Goal: Contribute content

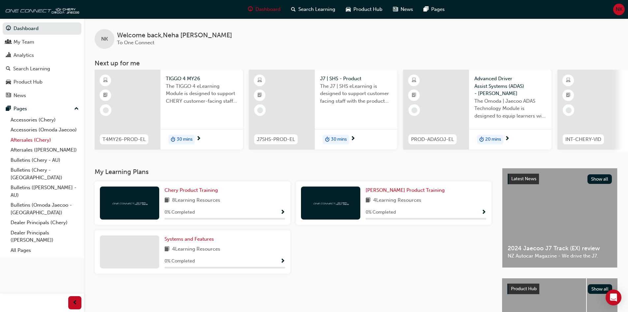
click at [29, 141] on link "Aftersales (Chery)" at bounding box center [45, 140] width 74 height 10
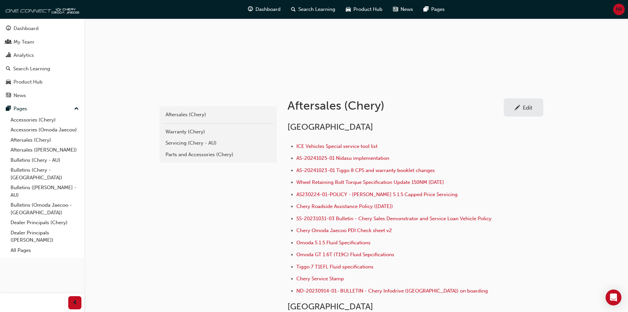
scroll to position [66, 0]
click at [192, 129] on div "Warranty (Chery)" at bounding box center [219, 131] width 106 height 8
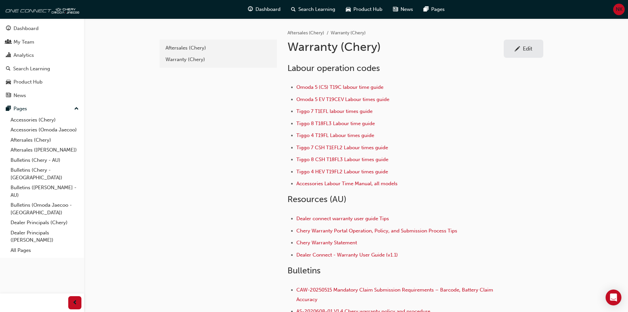
click at [531, 46] on div "Edit" at bounding box center [528, 48] width 10 height 7
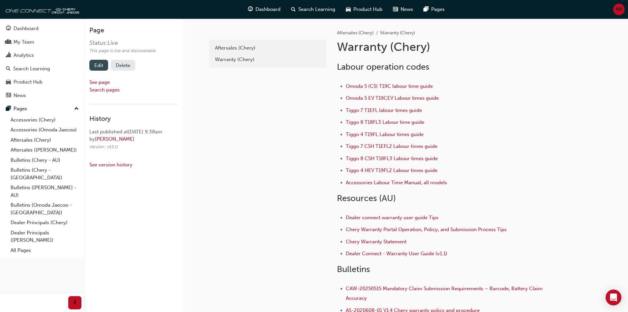
click at [100, 65] on link "Edit" at bounding box center [98, 65] width 19 height 11
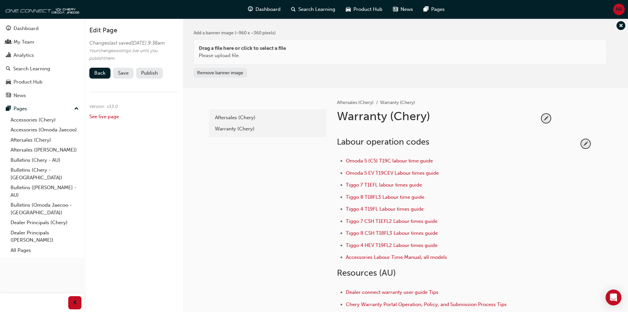
drag, startPoint x: 426, startPoint y: 210, endPoint x: 346, endPoint y: 214, distance: 79.9
click at [346, 214] on li "Tiggo 4 T19FL Labour times guide" at bounding box center [462, 210] width 233 height 10
click at [586, 143] on span "pencil-icon" at bounding box center [585, 143] width 9 height 9
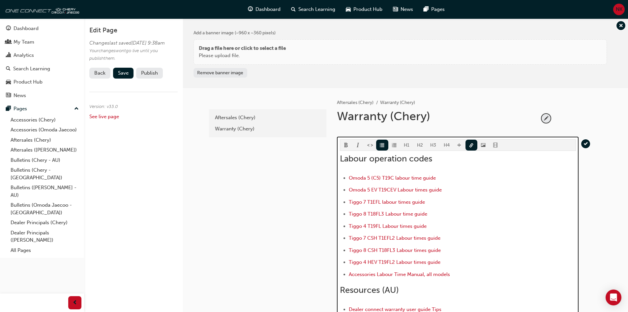
drag, startPoint x: 432, startPoint y: 226, endPoint x: 345, endPoint y: 231, distance: 87.2
click at [345, 231] on ul "Omoda 5 (C5) T19C labour time guide Omoda 5 EV T19CEV Labour times guide Tiggo …" at bounding box center [458, 227] width 236 height 106
click at [474, 143] on button "button" at bounding box center [472, 144] width 12 height 11
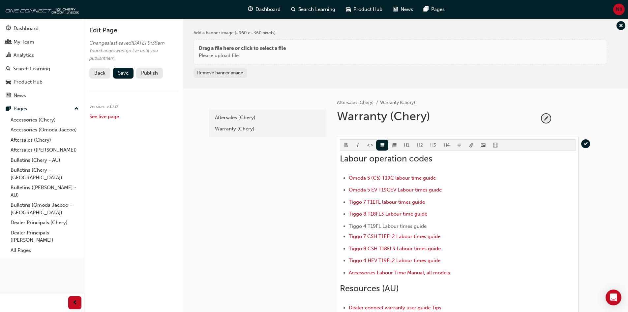
click at [472, 145] on body "Your version of Internet Explorer is outdated and not supported. Please upgrade…" at bounding box center [314, 156] width 628 height 312
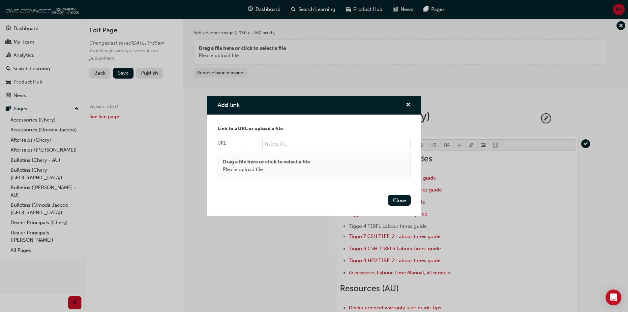
click at [265, 164] on p "Drag a file here or click to select a file" at bounding box center [266, 162] width 87 height 8
click at [293, 144] on input "URL" at bounding box center [337, 144] width 148 height 13
click at [275, 162] on p "Drag a file here or click to select a file" at bounding box center [266, 162] width 87 height 8
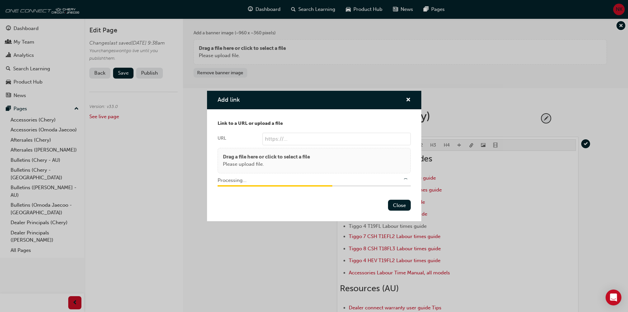
type input "/upload/af59caaf-901d-41dd-b467-ea6ba76ab3bc.pdf"
click at [404, 204] on button "Close" at bounding box center [399, 205] width 23 height 11
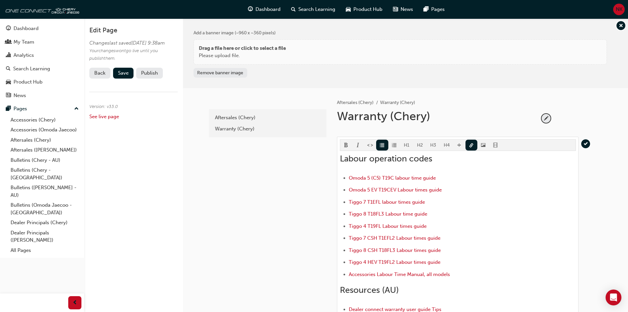
click at [224, 272] on div "latest Aftersales (Chery) Warranty (Chery)" at bounding box center [267, 288] width 119 height 401
click at [120, 76] on span "Save" at bounding box center [123, 73] width 11 height 6
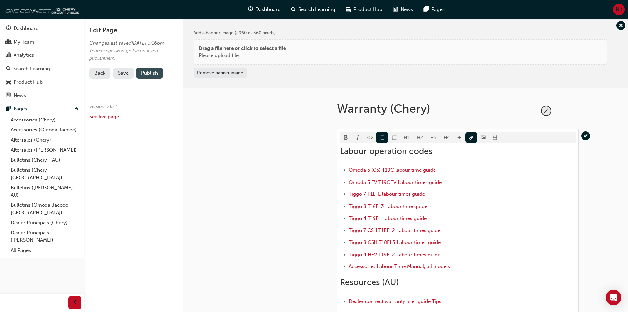
click at [155, 78] on button "Publish" at bounding box center [149, 73] width 27 height 11
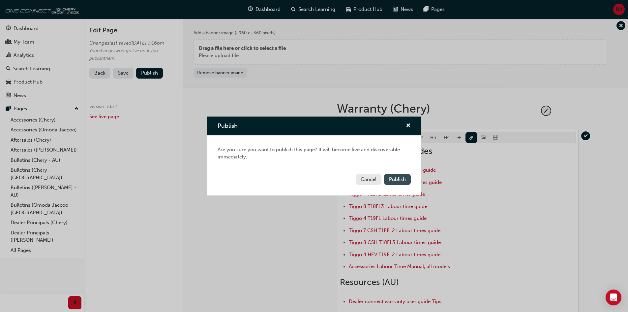
click at [401, 179] on span "Publish" at bounding box center [397, 179] width 17 height 6
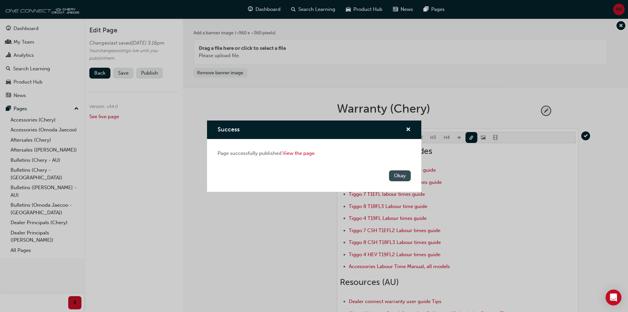
click at [402, 176] on button "Okay" at bounding box center [400, 175] width 22 height 11
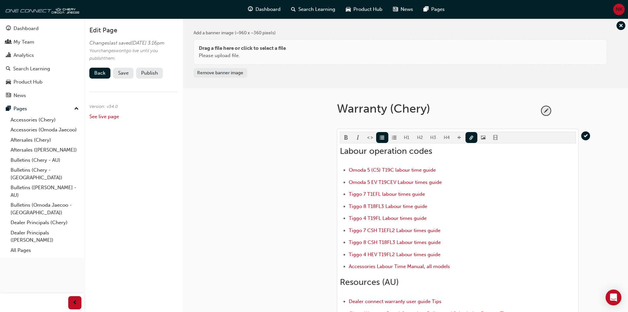
click at [155, 78] on button "Publish" at bounding box center [149, 73] width 27 height 11
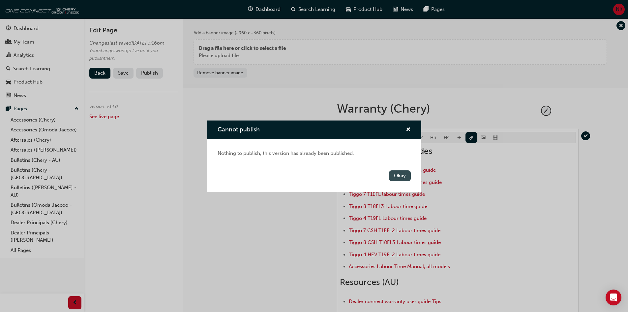
click at [403, 178] on button "Okay" at bounding box center [400, 175] width 22 height 11
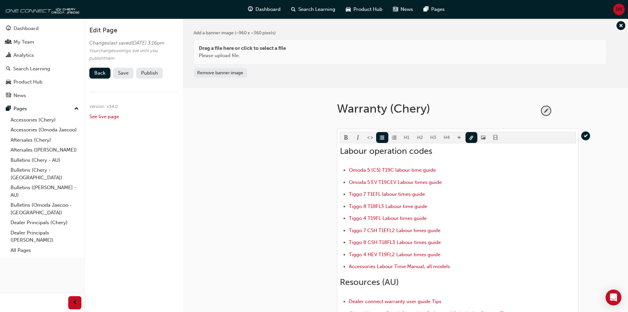
click at [150, 78] on button "Publish" at bounding box center [149, 73] width 27 height 11
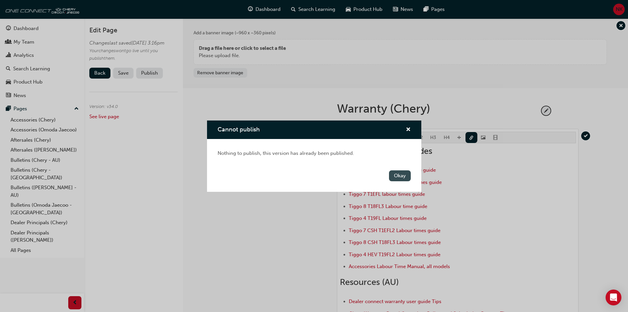
click at [403, 176] on button "Okay" at bounding box center [400, 175] width 22 height 11
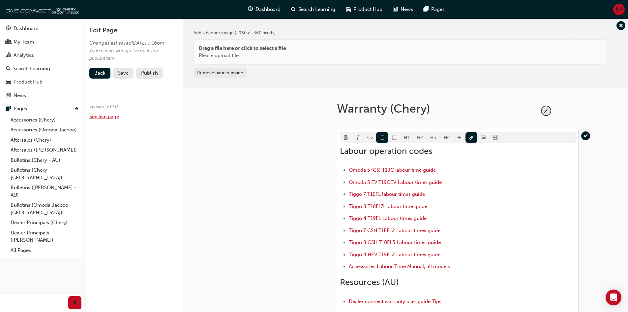
click at [100, 119] on link "See live page" at bounding box center [104, 116] width 30 height 6
